Goal: Find specific page/section: Find specific page/section

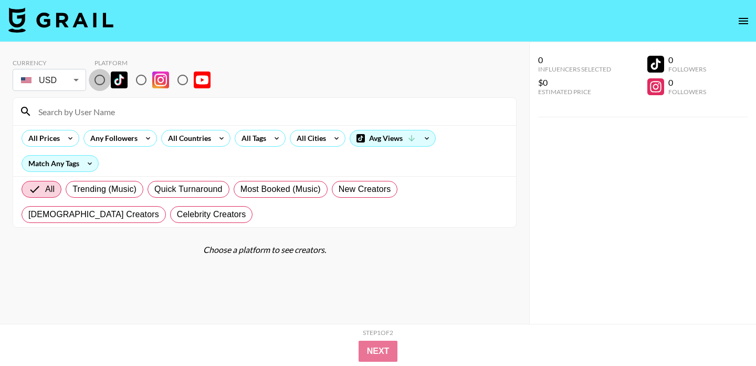
click at [102, 81] on input "radio" at bounding box center [100, 80] width 22 height 22
radio input "true"
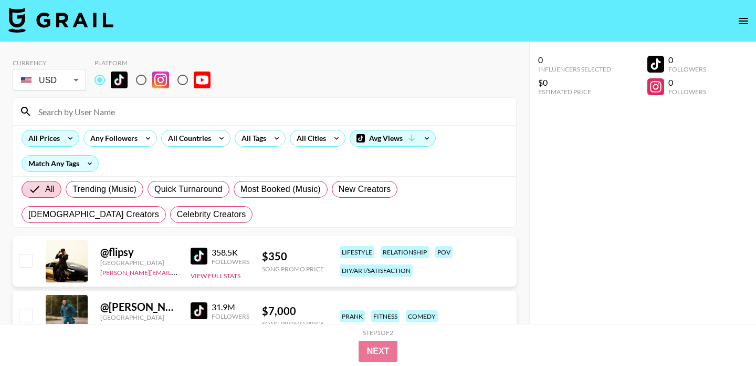
click at [60, 137] on div "All Prices" at bounding box center [42, 138] width 40 height 16
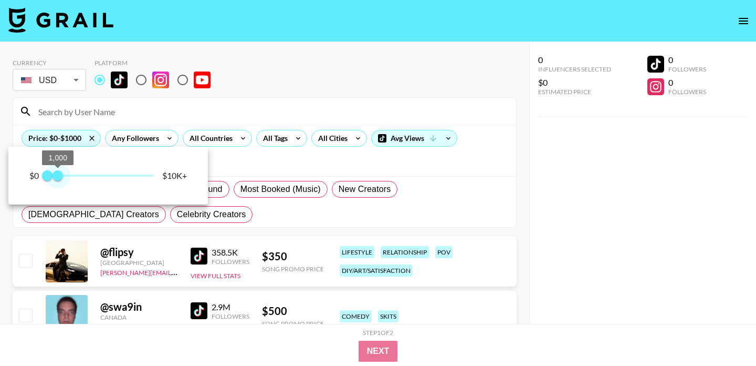
type input "750"
drag, startPoint x: 153, startPoint y: 174, endPoint x: 57, endPoint y: 173, distance: 96.1
click at [57, 173] on span "750" at bounding box center [55, 175] width 11 height 11
click at [262, 133] on div at bounding box center [378, 183] width 756 height 366
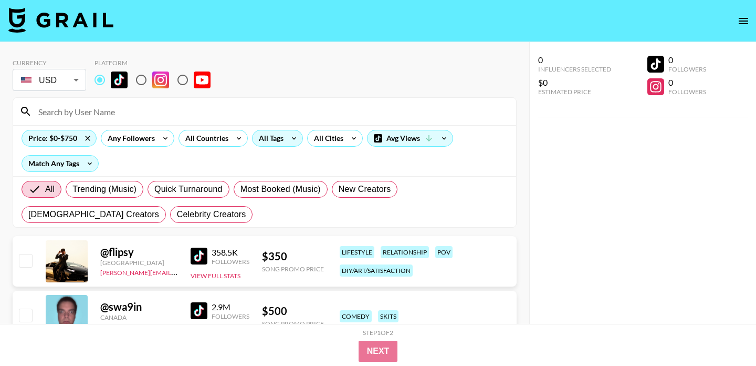
click at [265, 138] on div "All Tags" at bounding box center [269, 138] width 33 height 16
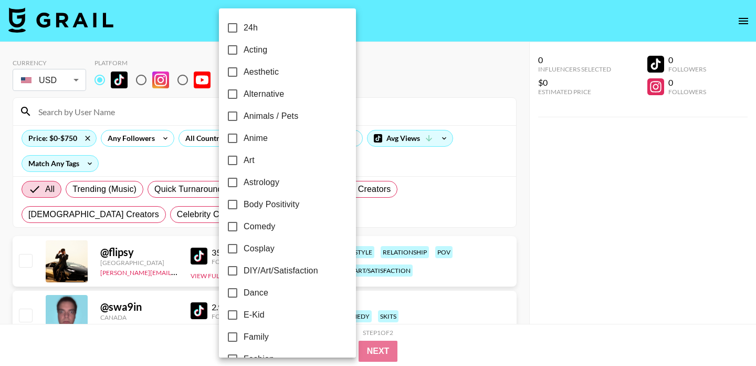
click at [234, 290] on input "Dance" at bounding box center [233, 293] width 22 height 22
checkbox input "true"
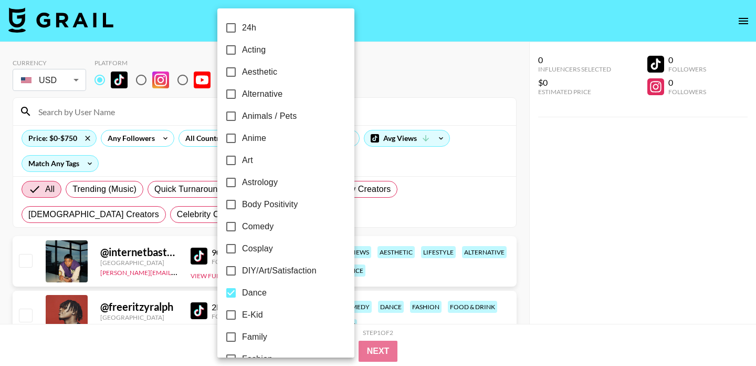
click at [473, 62] on div at bounding box center [378, 183] width 756 height 366
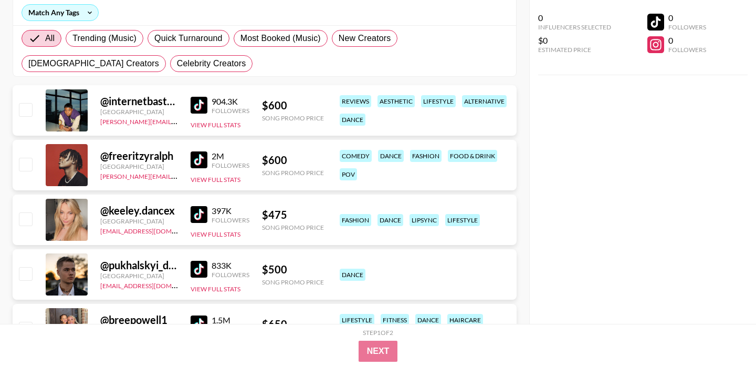
scroll to position [152, 0]
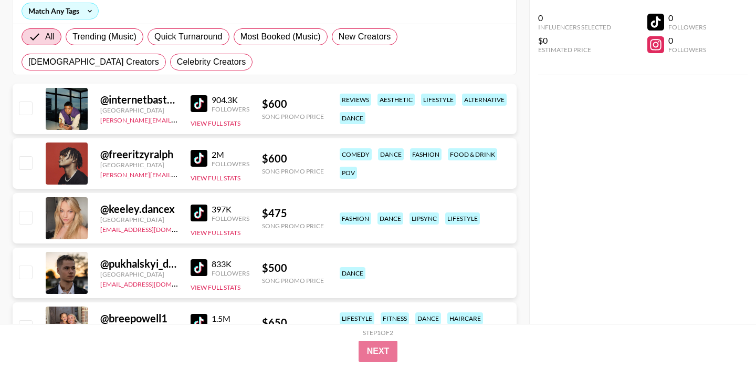
click at [200, 213] on img at bounding box center [199, 212] width 17 height 17
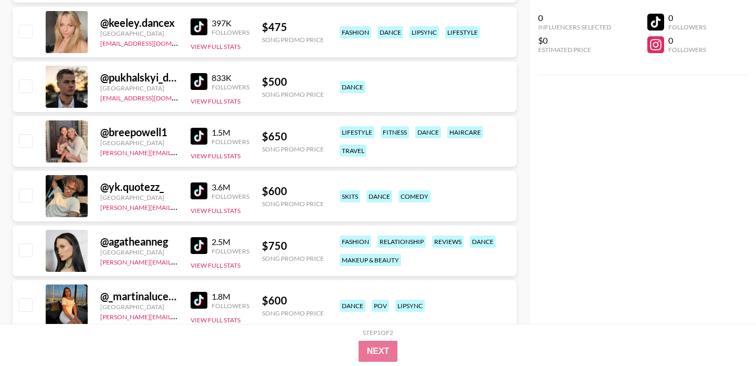
scroll to position [339, 0]
click at [196, 138] on img at bounding box center [199, 135] width 17 height 17
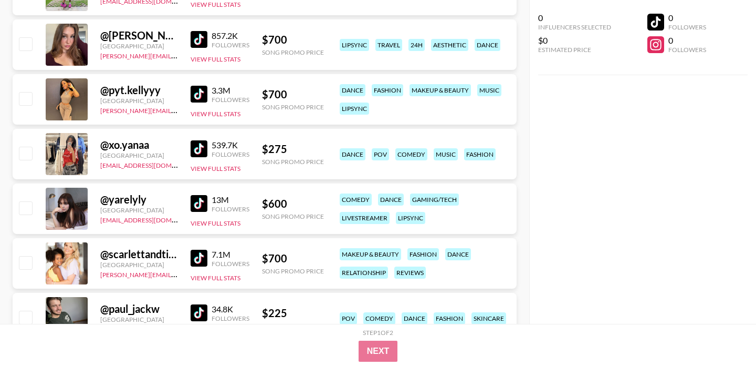
scroll to position [1853, 0]
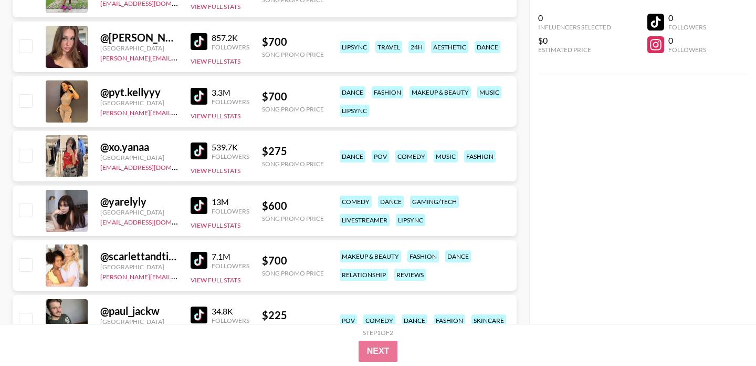
click at [198, 97] on img at bounding box center [199, 96] width 17 height 17
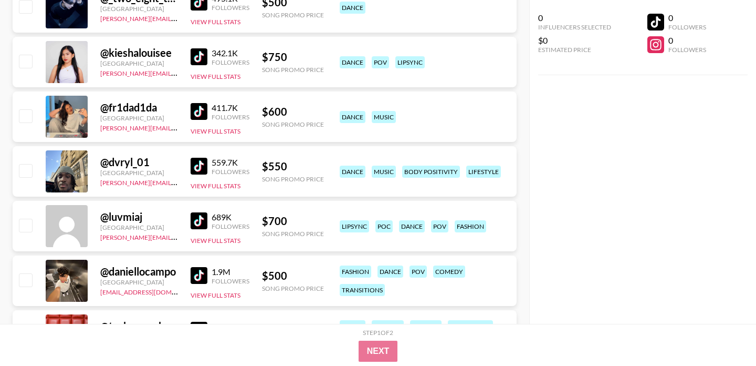
scroll to position [2276, 0]
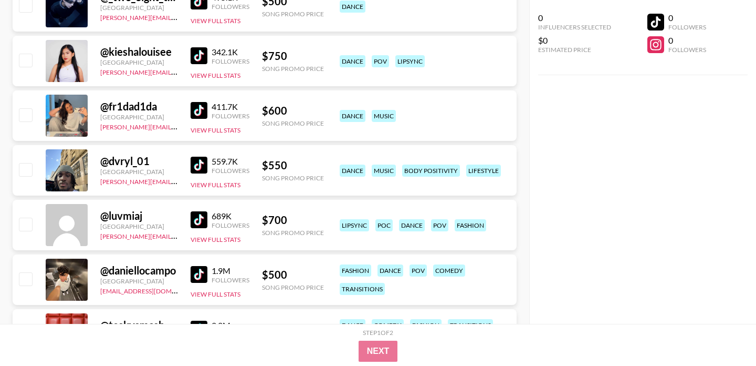
click at [205, 218] on img at bounding box center [199, 219] width 17 height 17
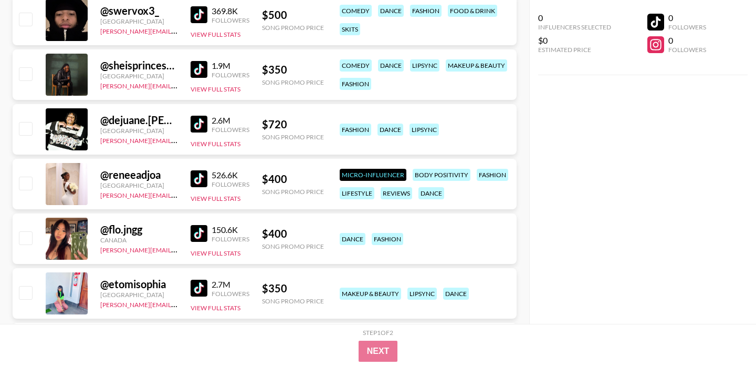
scroll to position [3361, 0]
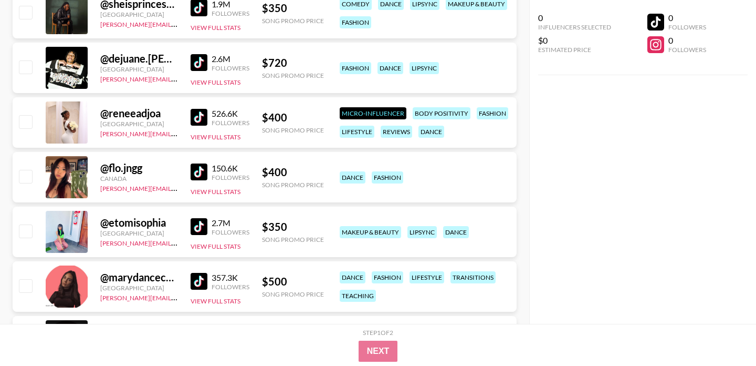
click at [199, 119] on img at bounding box center [199, 117] width 17 height 17
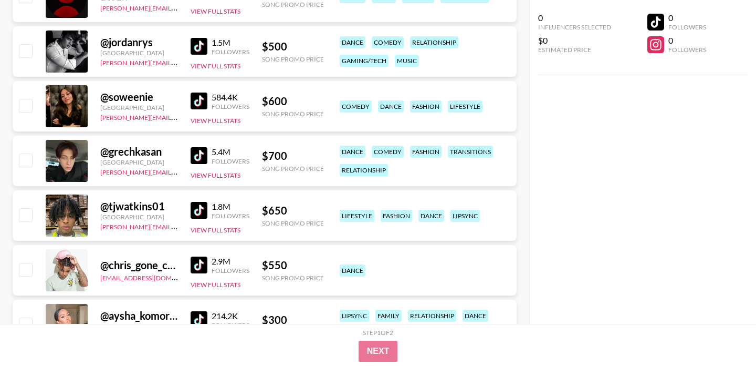
scroll to position [3709, 0]
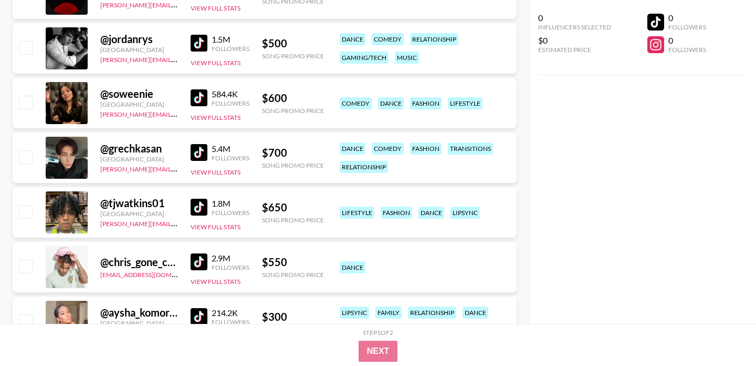
click at [197, 98] on img at bounding box center [199, 97] width 17 height 17
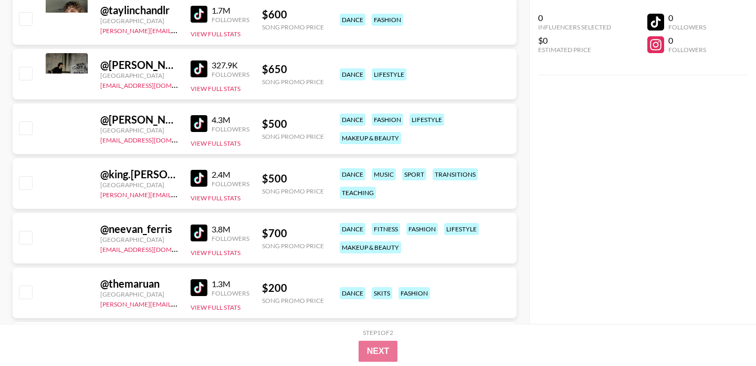
scroll to position [5815, 0]
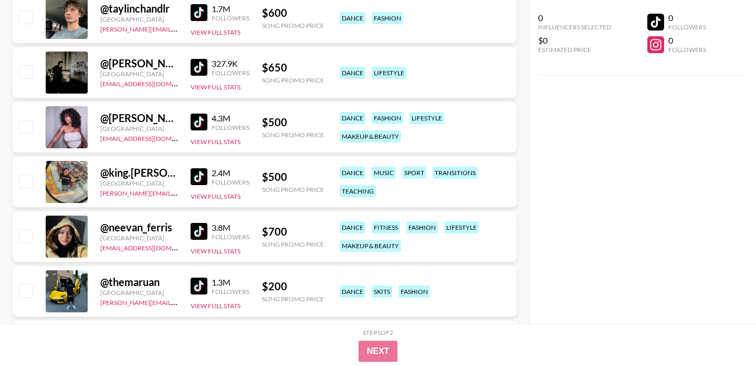
click at [193, 9] on img at bounding box center [199, 12] width 17 height 17
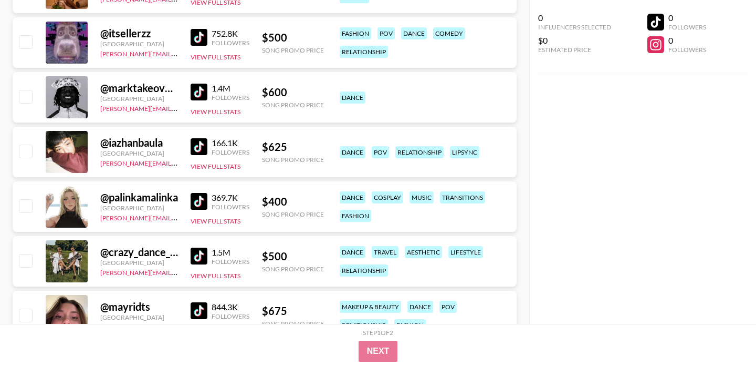
scroll to position [7156, 0]
click at [197, 36] on img at bounding box center [199, 36] width 17 height 17
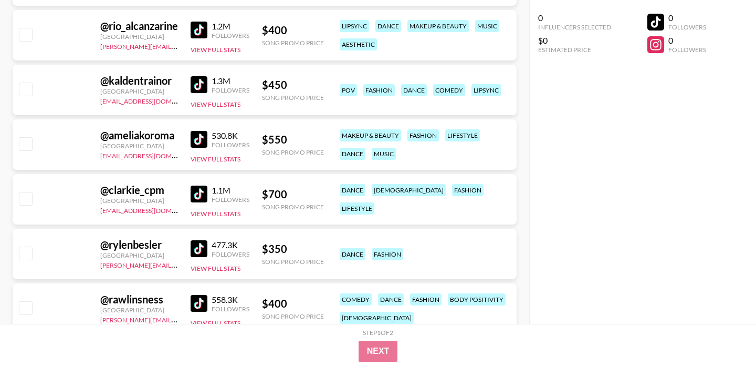
scroll to position [9459, 0]
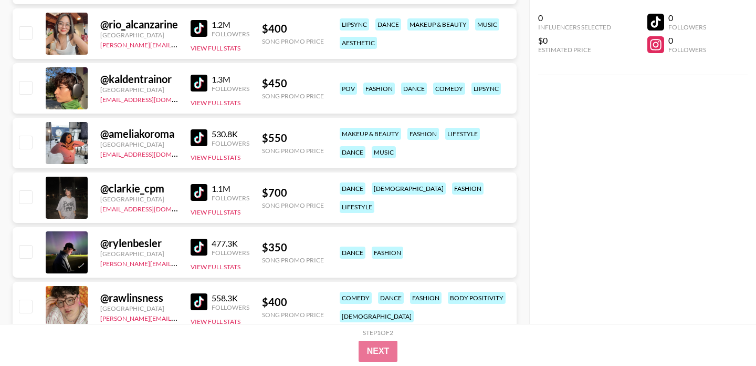
click at [201, 84] on img at bounding box center [199, 83] width 17 height 17
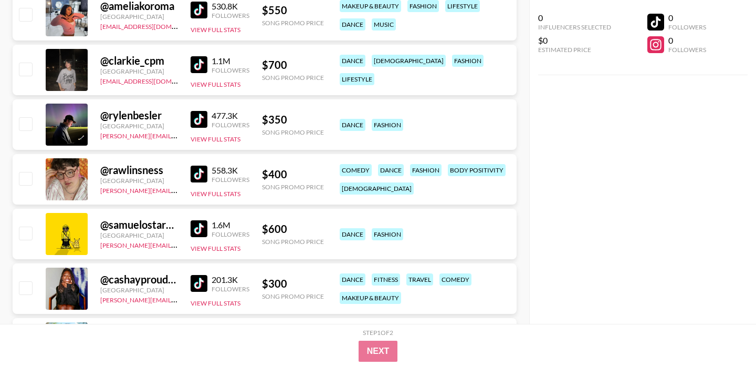
scroll to position [9587, 0]
click at [205, 172] on img at bounding box center [199, 173] width 17 height 17
click at [199, 118] on img at bounding box center [199, 118] width 17 height 17
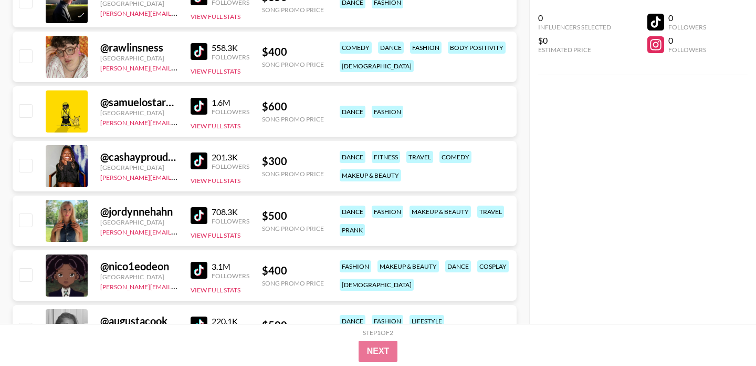
scroll to position [9710, 0]
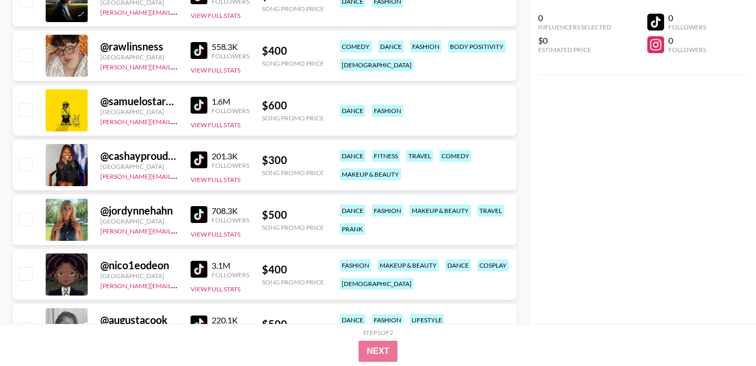
click at [200, 157] on img at bounding box center [199, 159] width 17 height 17
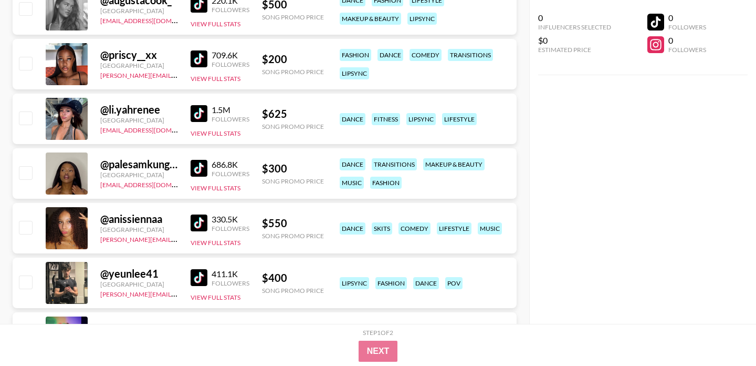
scroll to position [10034, 0]
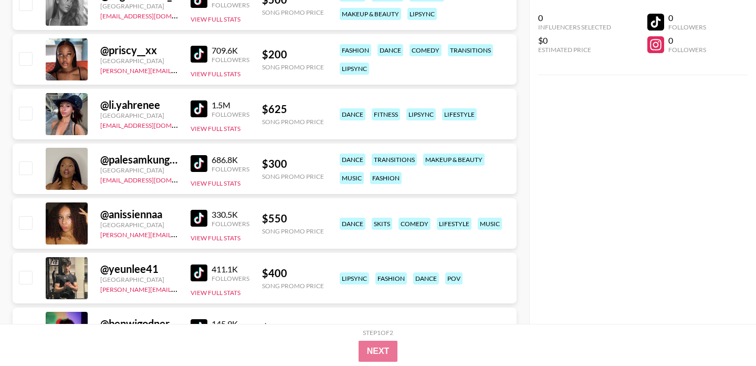
click at [202, 107] on img at bounding box center [199, 108] width 17 height 17
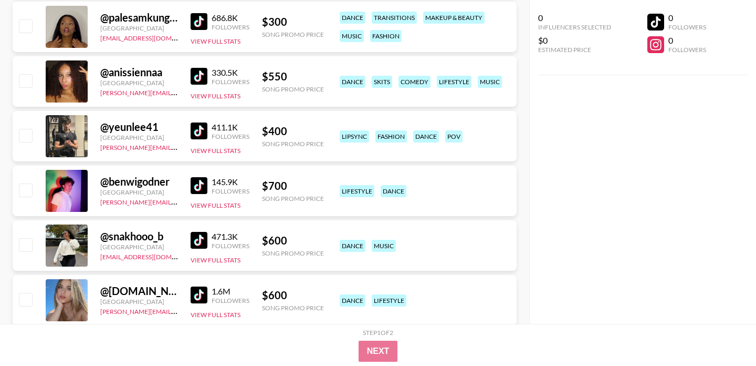
scroll to position [10179, 0]
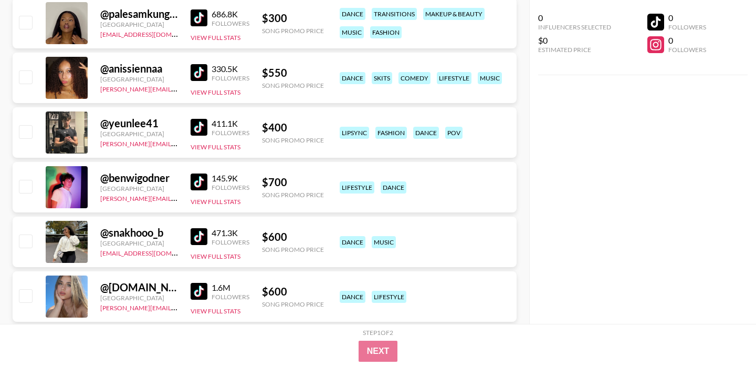
click at [204, 70] on img at bounding box center [199, 72] width 17 height 17
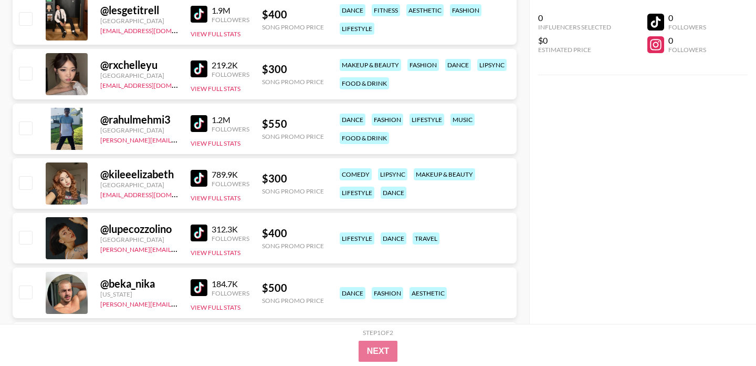
scroll to position [11387, 0]
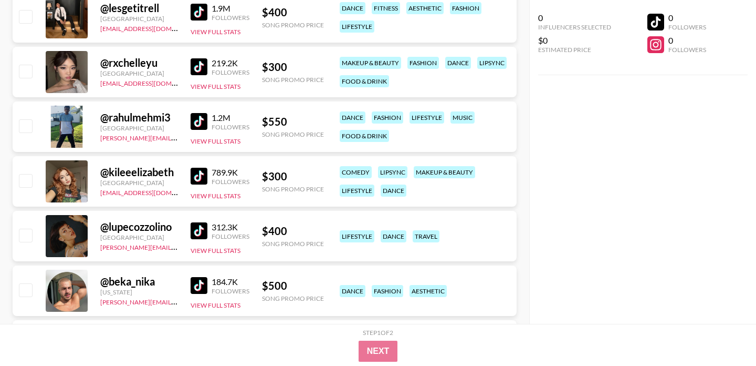
click at [207, 174] on img at bounding box center [199, 176] width 17 height 17
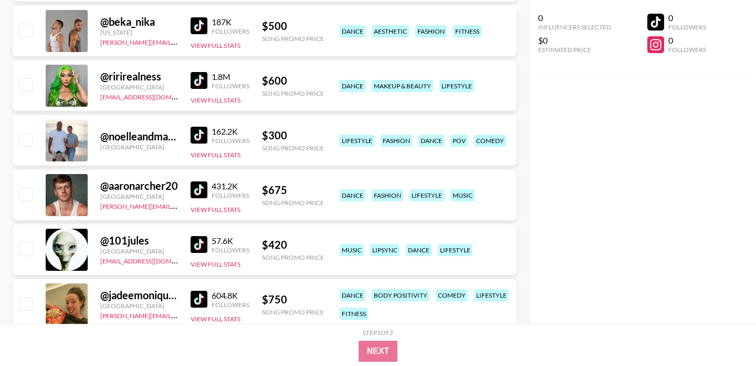
scroll to position [12305, 0]
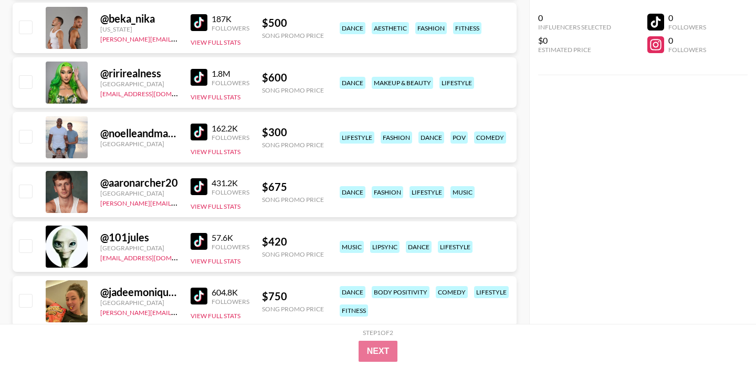
click at [191, 77] on img at bounding box center [199, 77] width 17 height 17
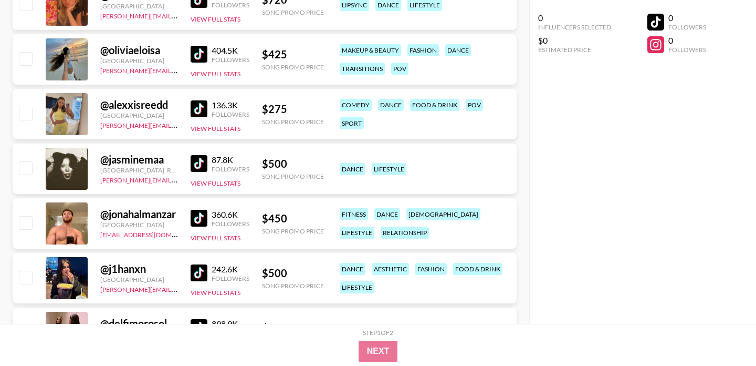
scroll to position [12942, 0]
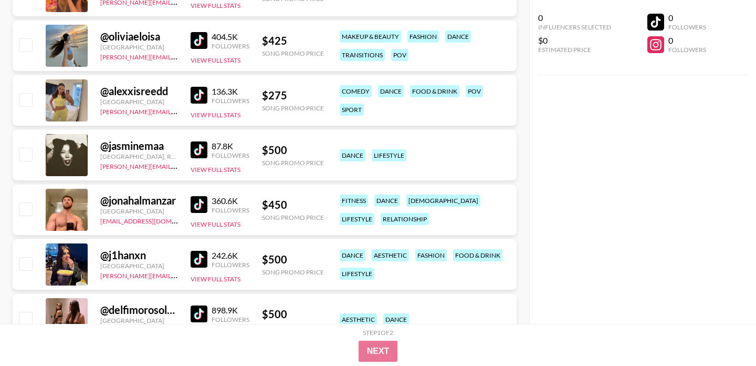
click at [202, 207] on img at bounding box center [199, 204] width 17 height 17
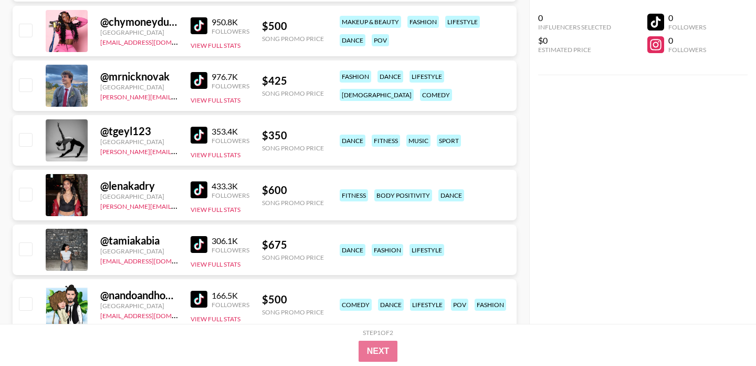
scroll to position [13994, 0]
click at [200, 80] on img at bounding box center [199, 80] width 17 height 17
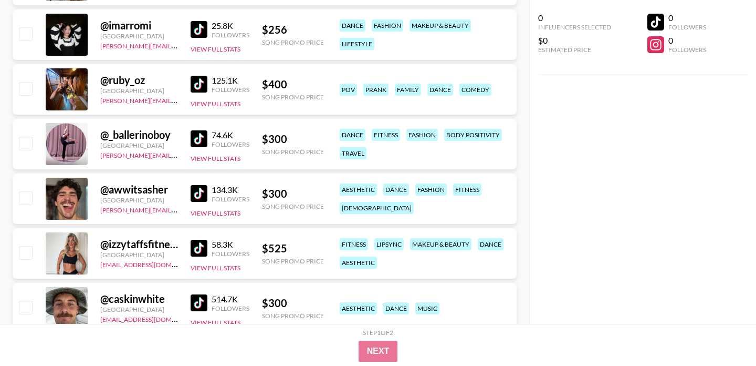
scroll to position [14483, 0]
click at [206, 190] on img at bounding box center [199, 192] width 17 height 17
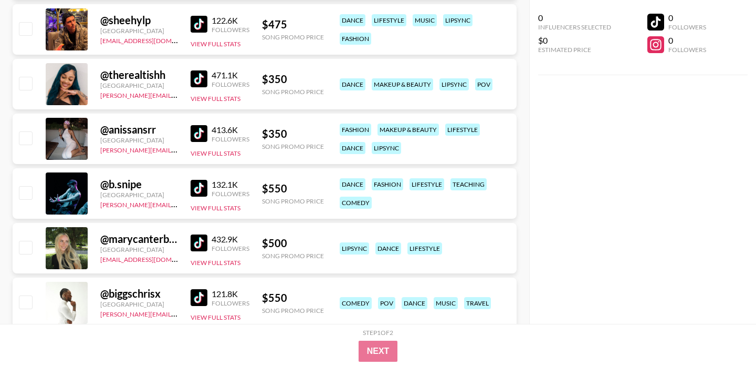
scroll to position [14817, 0]
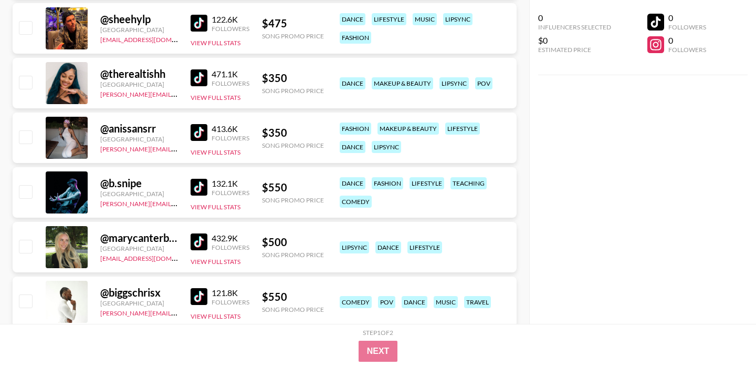
click at [199, 80] on img at bounding box center [199, 77] width 17 height 17
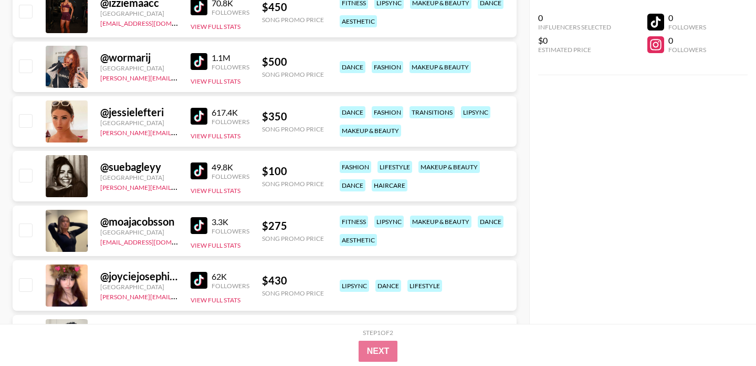
scroll to position [19150, 0]
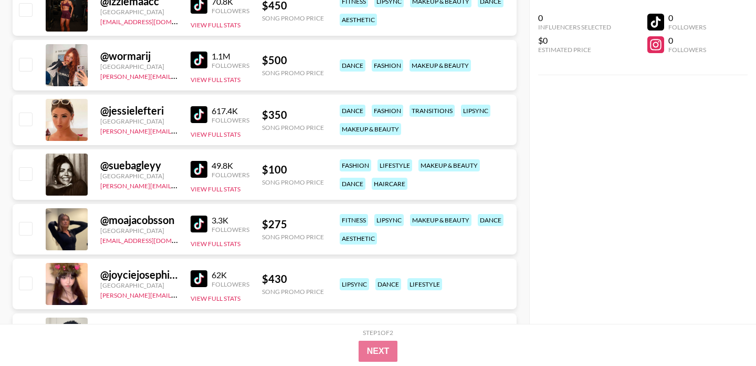
click at [197, 170] on img at bounding box center [199, 169] width 17 height 17
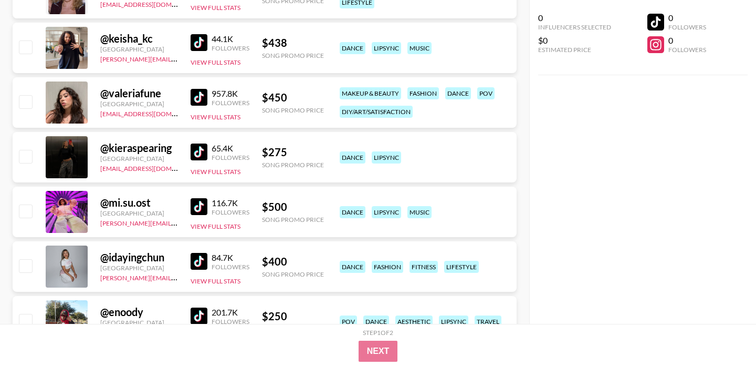
scroll to position [0, 0]
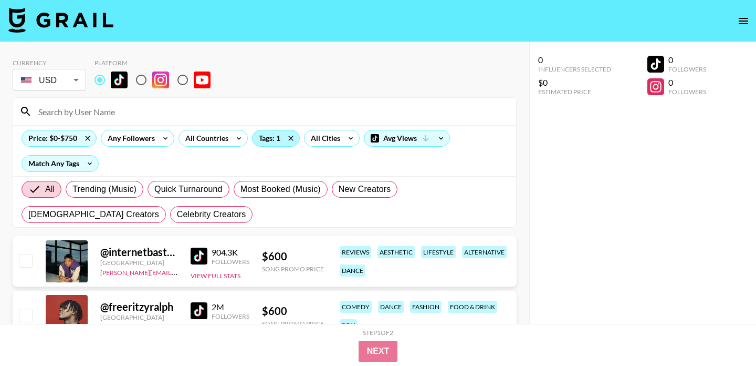
click at [268, 139] on div "Tags: 1" at bounding box center [276, 138] width 47 height 16
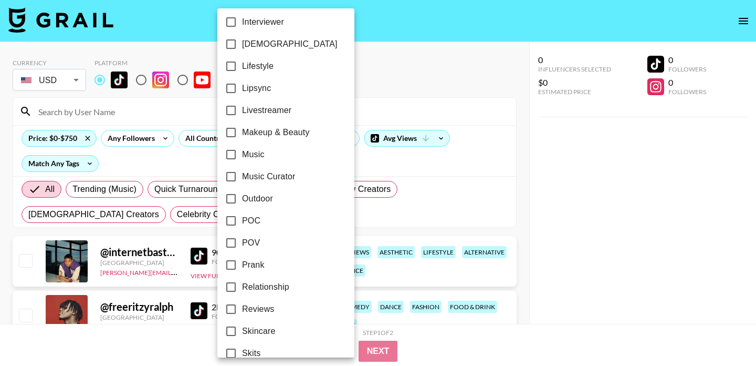
scroll to position [472, 0]
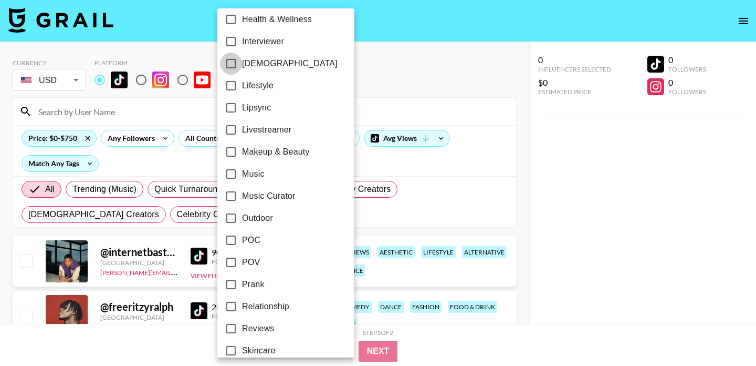
click at [240, 64] on input "[DEMOGRAPHIC_DATA]" at bounding box center [231, 64] width 22 height 22
checkbox input "true"
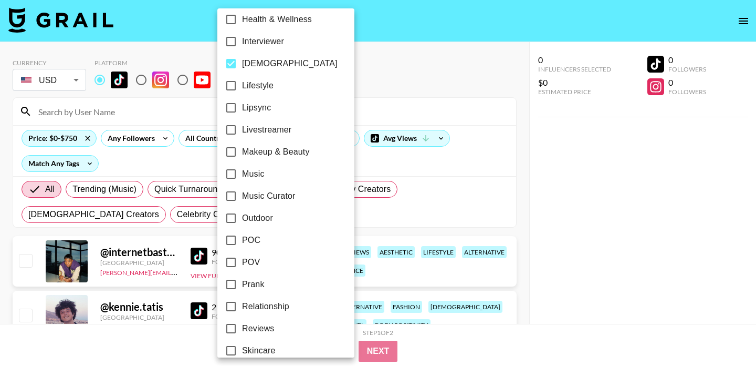
click at [395, 64] on div at bounding box center [378, 183] width 756 height 366
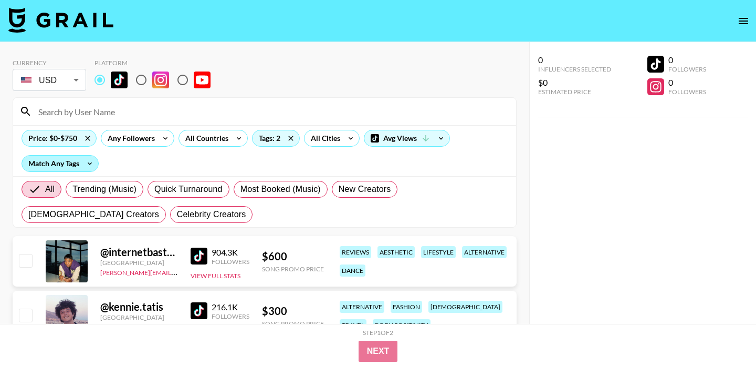
click at [71, 161] on div "Match Any Tags" at bounding box center [60, 163] width 76 height 16
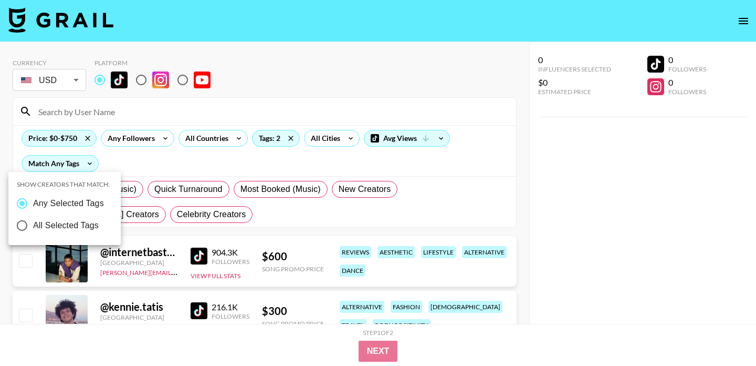
click at [71, 224] on span "All Selected Tags" at bounding box center [66, 225] width 66 height 13
click at [33, 224] on input "All Selected Tags" at bounding box center [22, 225] width 22 height 22
radio input "true"
radio input "false"
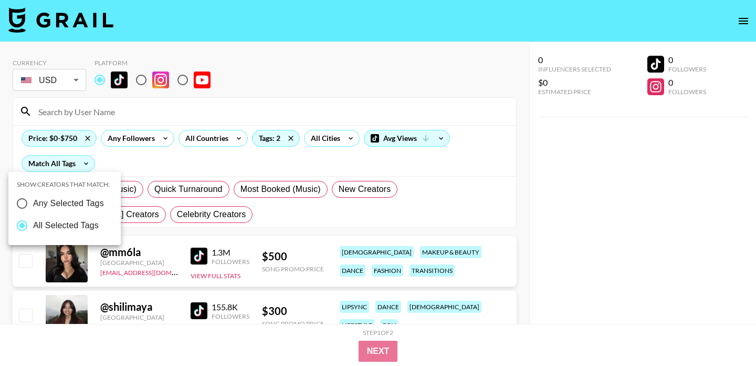
click at [376, 41] on div at bounding box center [378, 183] width 756 height 366
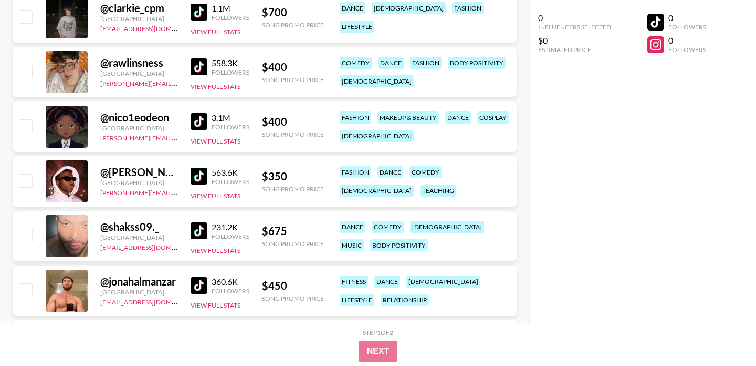
scroll to position [517, 0]
click at [197, 180] on img at bounding box center [199, 175] width 17 height 17
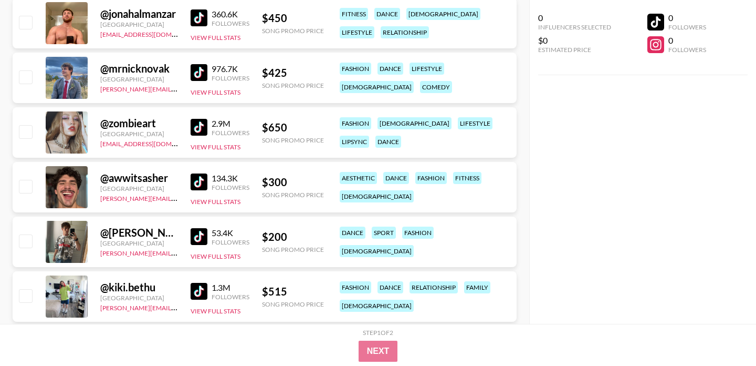
scroll to position [785, 0]
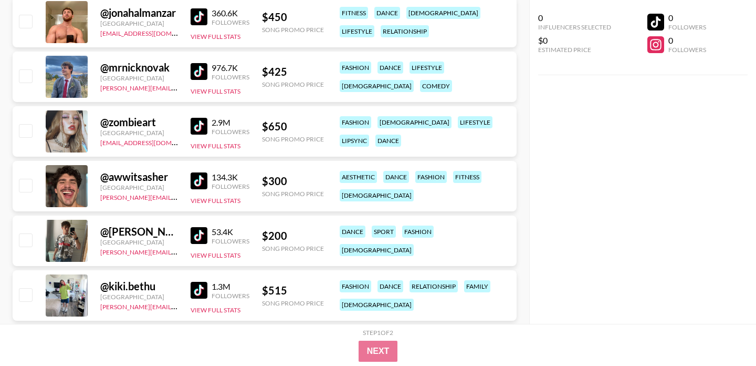
click at [205, 236] on img at bounding box center [199, 235] width 17 height 17
